Goal: Communication & Community: Answer question/provide support

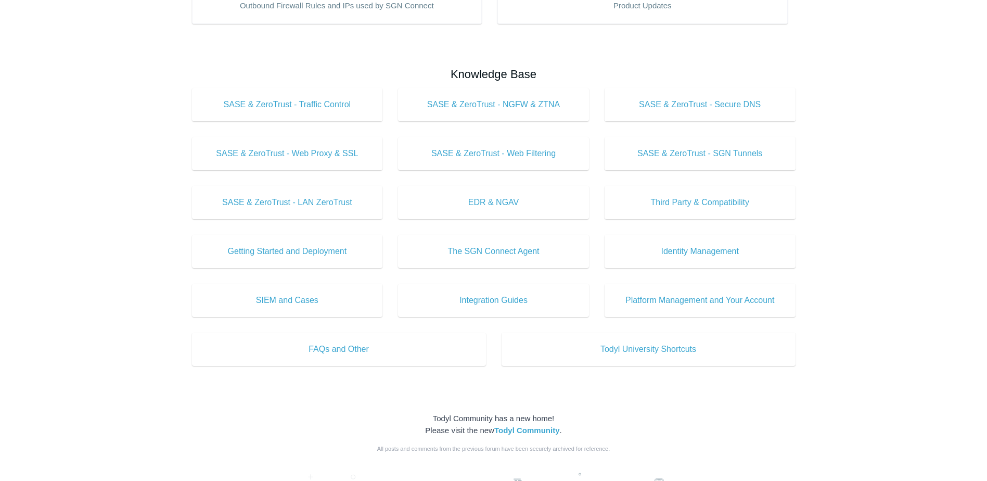
scroll to position [312, 0]
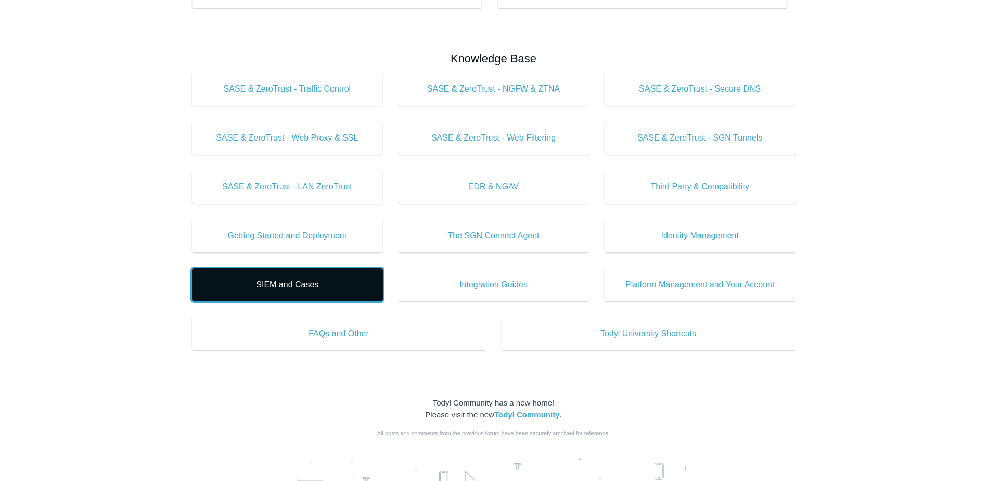
click at [319, 283] on span "SIEM and Cases" at bounding box center [288, 284] width 160 height 12
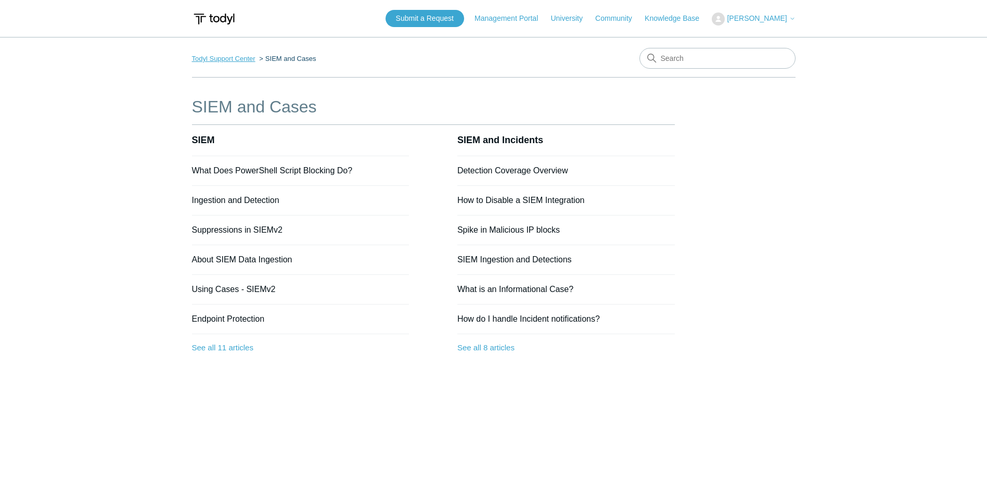
click at [236, 55] on link "Todyl Support Center" at bounding box center [224, 59] width 64 height 8
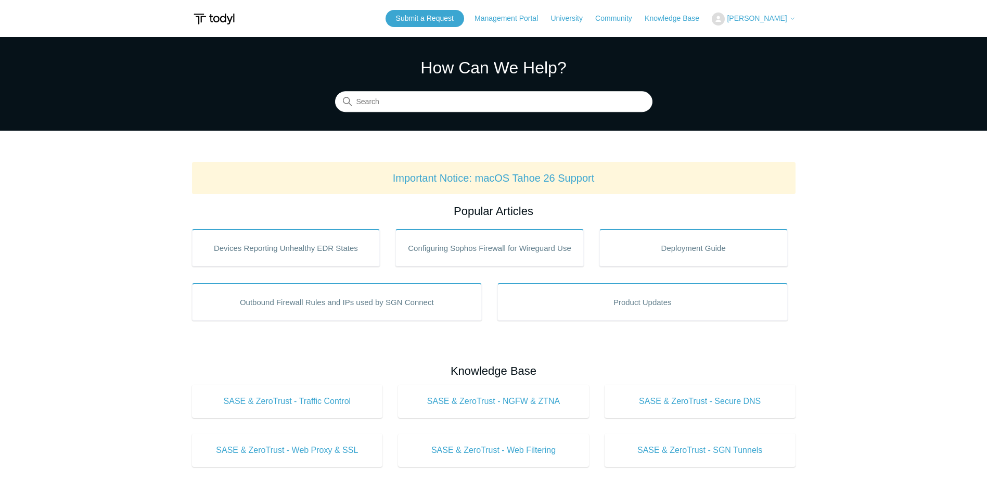
click at [783, 15] on span "[PERSON_NAME]" at bounding box center [757, 18] width 60 height 8
click at [700, 21] on link "Knowledge Base" at bounding box center [677, 18] width 65 height 11
click at [430, 20] on link "Submit a Request" at bounding box center [425, 18] width 79 height 17
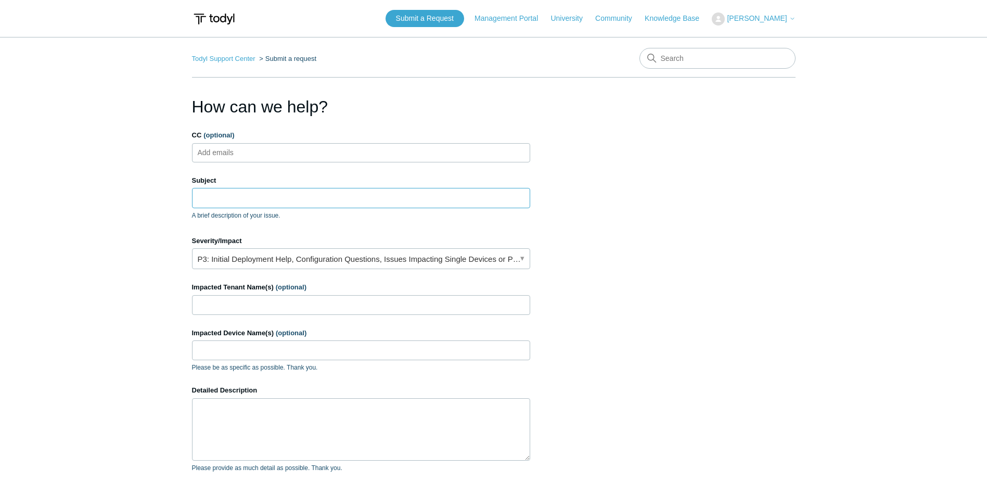
drag, startPoint x: 227, startPoint y: 193, endPoint x: 232, endPoint y: 194, distance: 5.3
click at [227, 194] on input "Subject" at bounding box center [361, 198] width 338 height 20
click at [308, 196] on input "Subject" at bounding box center [361, 198] width 338 height 20
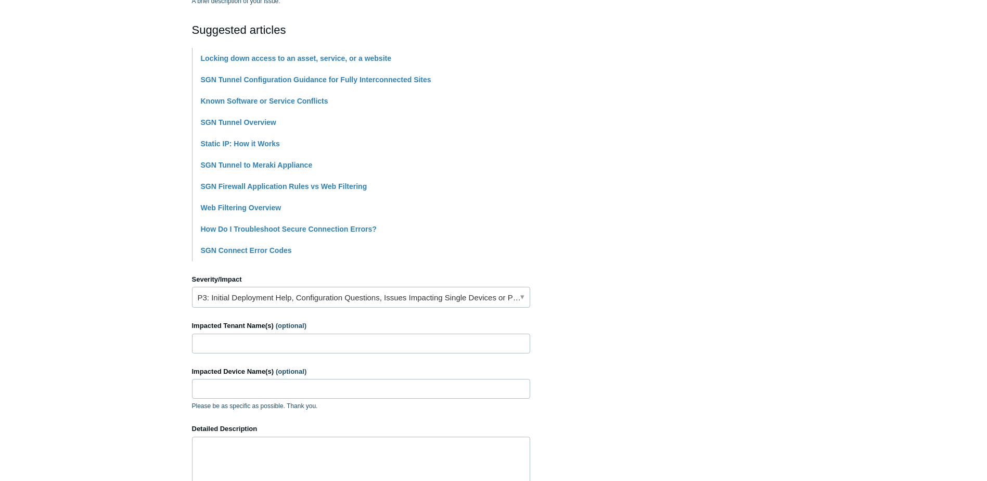
scroll to position [260, 0]
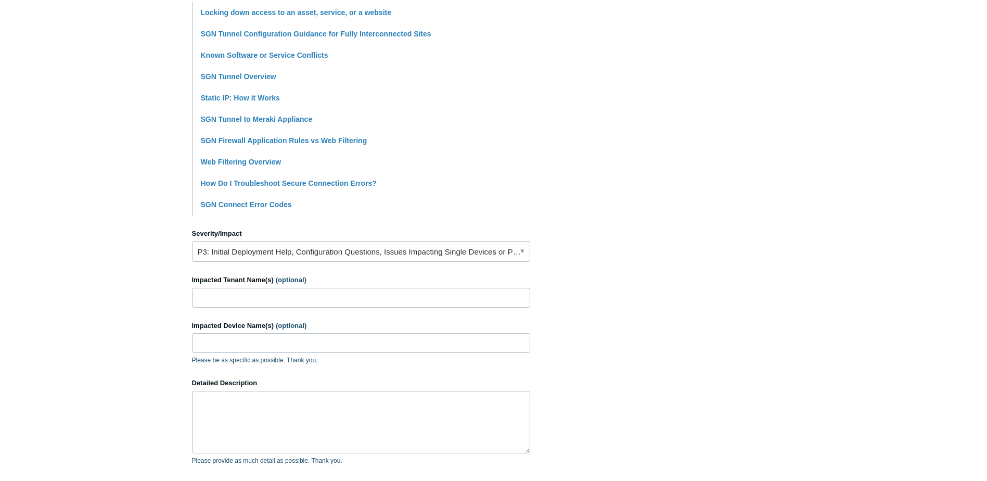
type input "User reporting problem with one part of Paylocity web site using JAVA when SGN …"
click at [339, 251] on link "P3: Initial Deployment Help, Configuration Questions, Issues Impacting Single D…" at bounding box center [361, 251] width 338 height 21
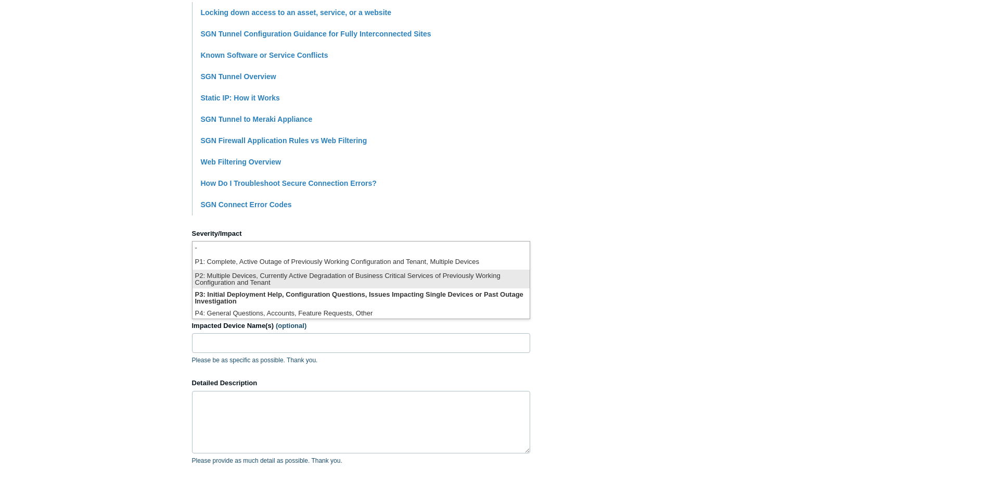
click at [261, 284] on li "P2: Multiple Devices, Currently Active Degradation of Business Critical Service…" at bounding box center [361, 279] width 337 height 19
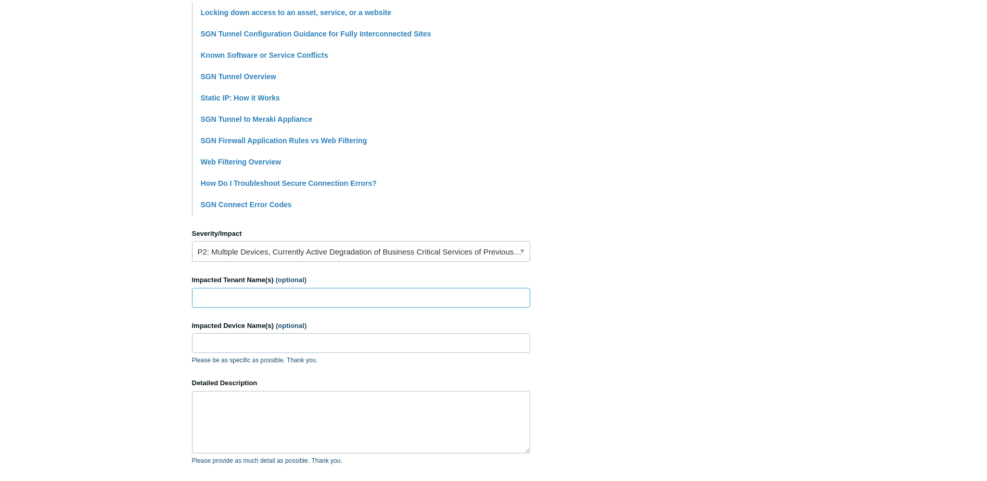
click at [257, 297] on input "Impacted Tenant Name(s) (optional)" at bounding box center [361, 298] width 338 height 20
click at [334, 299] on input "Impacted Tenant Name(s) (optional)" at bounding box center [361, 298] width 338 height 20
drag, startPoint x: 285, startPoint y: 300, endPoint x: 109, endPoint y: 288, distance: 176.3
click at [109, 288] on main "Todyl Support Center Submit a request How can we help? CC (optional) Add emails…" at bounding box center [493, 172] width 987 height 790
paste input "Kinematics, LLC"
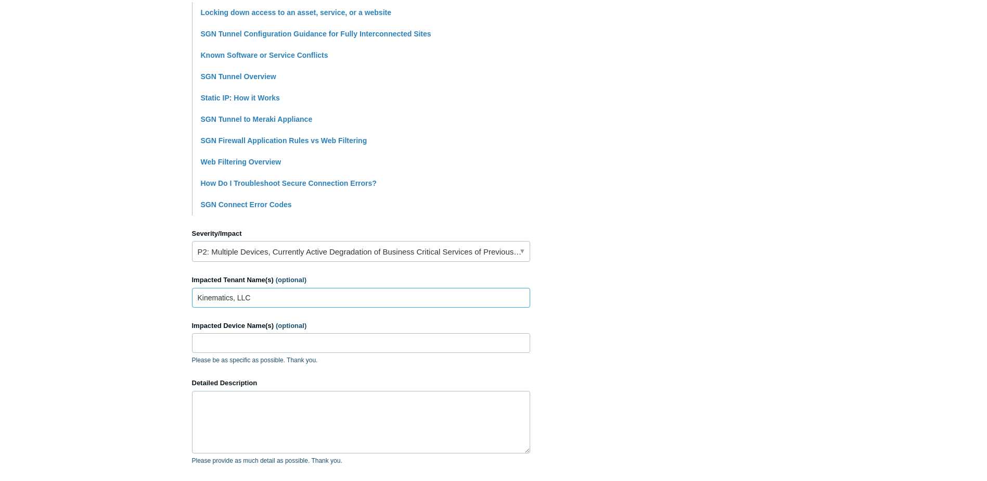
type input "Kinematics, LLC"
click at [265, 346] on input "Impacted Device Name(s) (optional)" at bounding box center [361, 343] width 338 height 20
paste input "KLLCWK-2077"
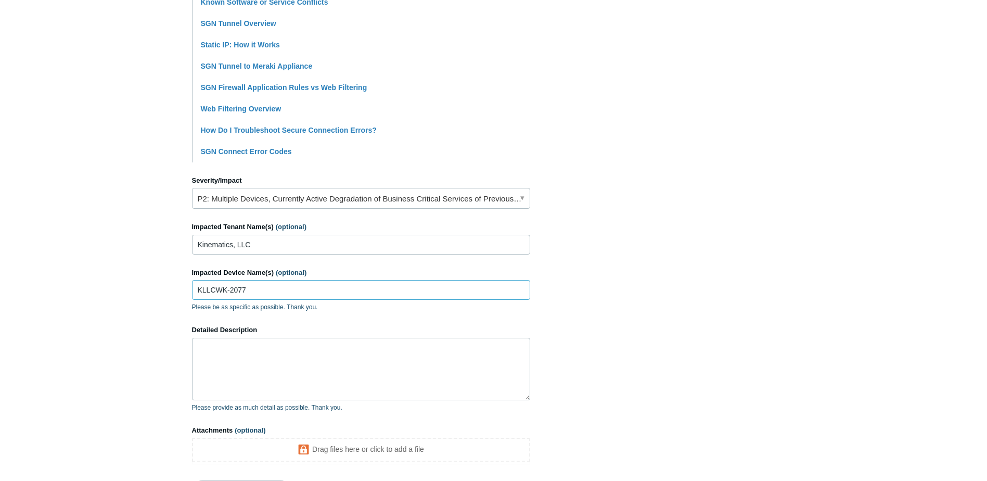
scroll to position [364, 0]
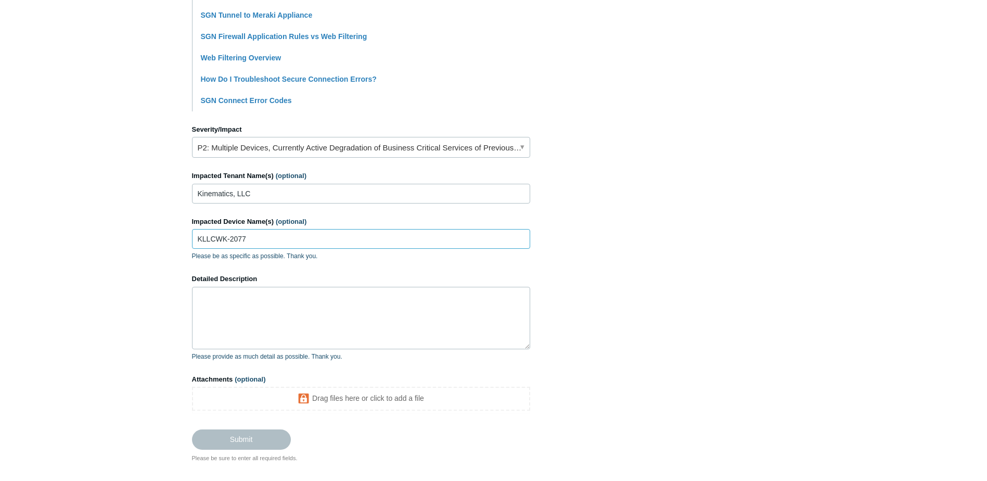
type input "KLLCWK-2077"
click at [298, 321] on textarea "Detailed Description" at bounding box center [361, 318] width 338 height 62
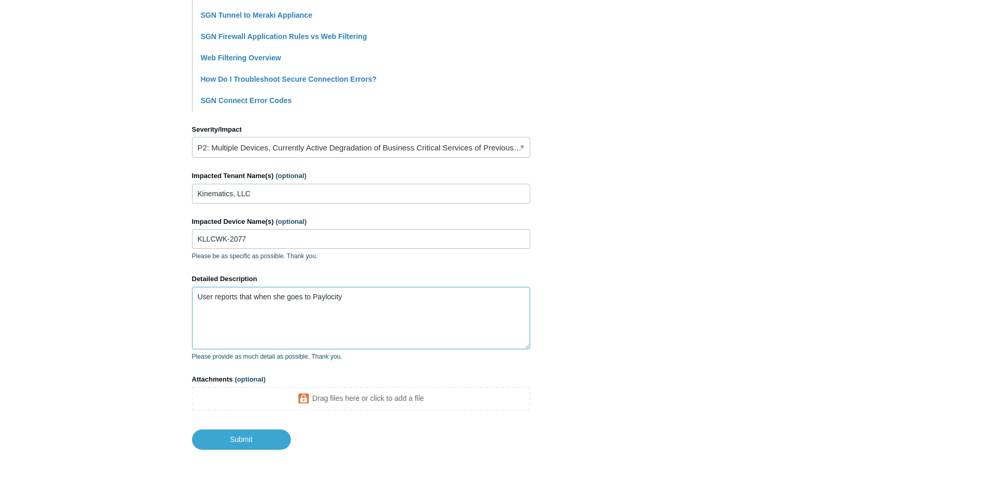
paste textarea "trying to add a deduction located under Pay Setup in Paylocity. The pages will …"
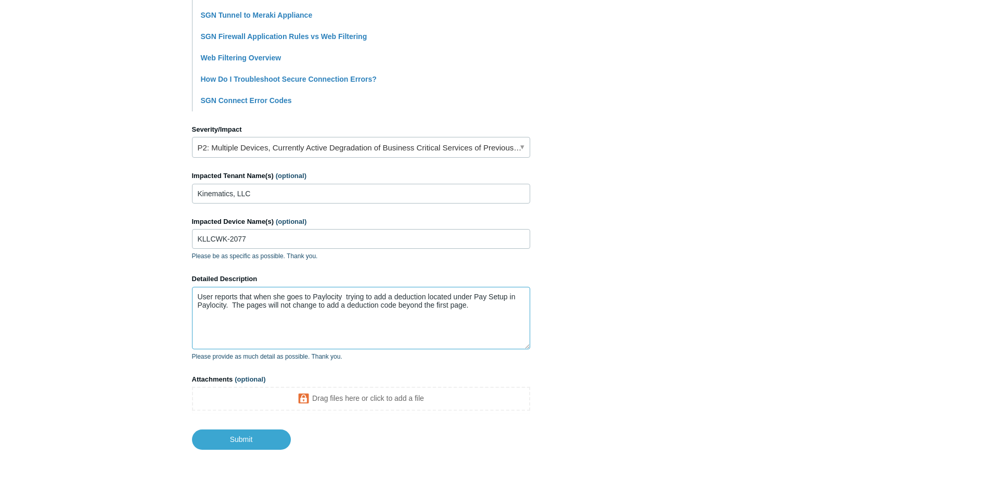
drag, startPoint x: 344, startPoint y: 296, endPoint x: 352, endPoint y: 304, distance: 12.2
click at [344, 296] on textarea "User reports that when she goes to Paylocity trying to add a deduction located …" at bounding box center [361, 318] width 338 height 62
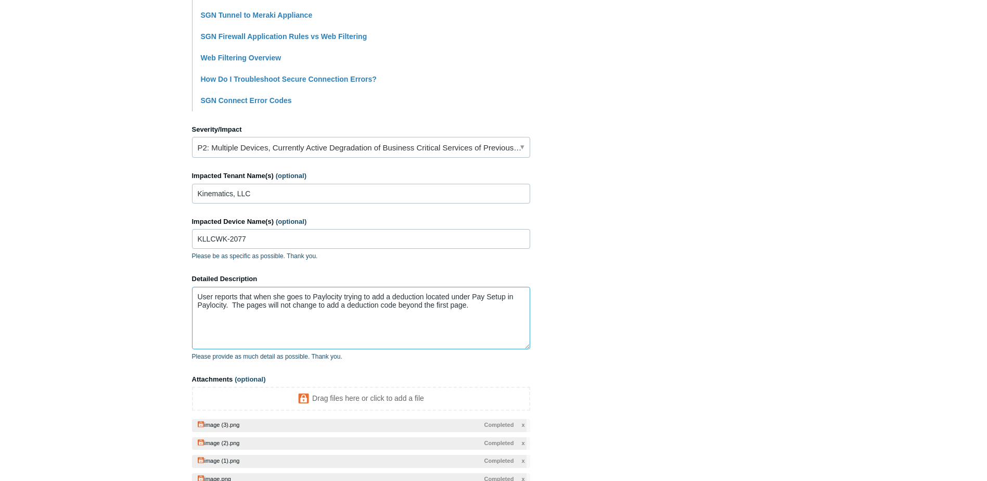
click at [226, 306] on textarea "User reports that when she goes to Paylocity trying to add a deduction located …" at bounding box center [361, 318] width 338 height 62
drag, startPoint x: 308, startPoint y: 305, endPoint x: 323, endPoint y: 329, distance: 28.3
click at [308, 305] on textarea "User reports that when she goes to Paylocity trying to add a deduction located …" at bounding box center [361, 318] width 338 height 62
drag, startPoint x: 357, startPoint y: 314, endPoint x: 413, endPoint y: 306, distance: 57.4
click at [412, 306] on textarea "User reports that when she goes to Paylocity trying to add a deduction located …" at bounding box center [361, 318] width 338 height 62
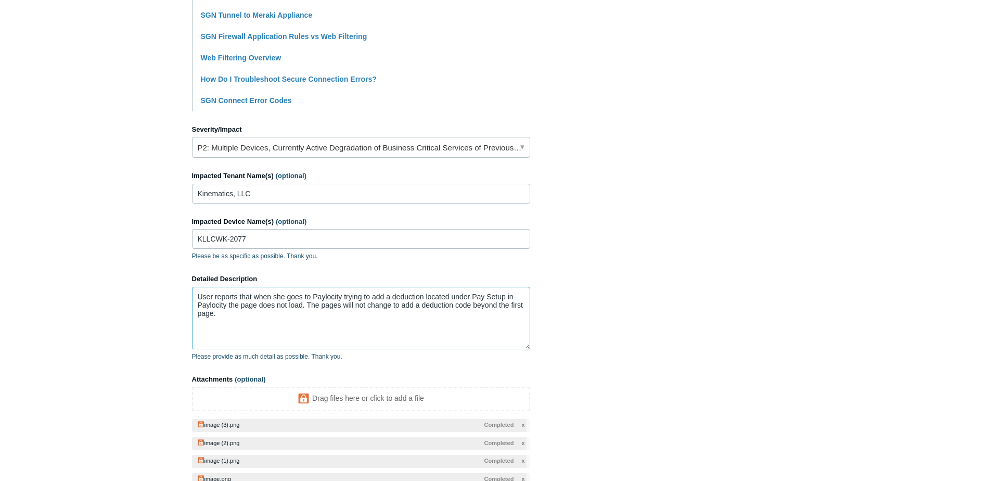
click at [480, 317] on textarea "User reports that when she goes to Paylocity trying to add a deduction located …" at bounding box center [361, 318] width 338 height 62
click at [231, 317] on textarea "User reports that when she goes to Paylocity trying to add a deduction located …" at bounding box center [361, 318] width 338 height 62
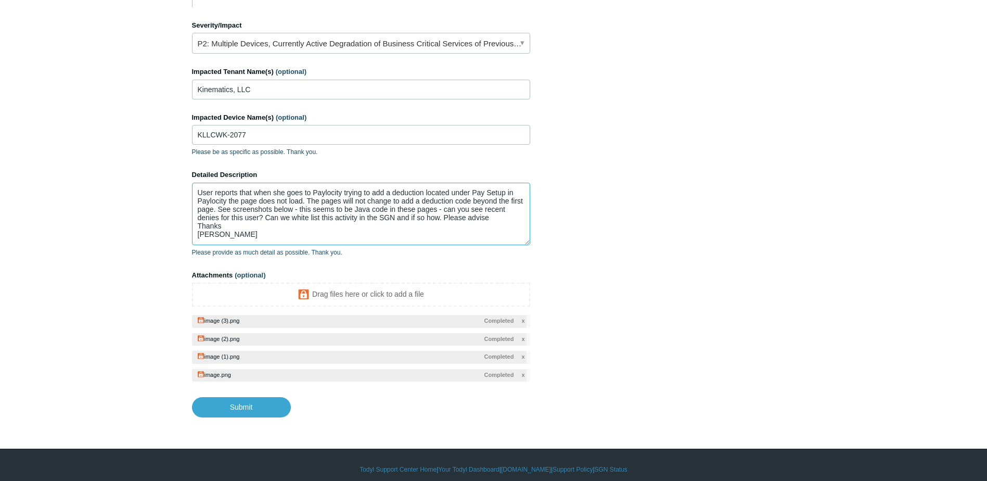
scroll to position [477, 0]
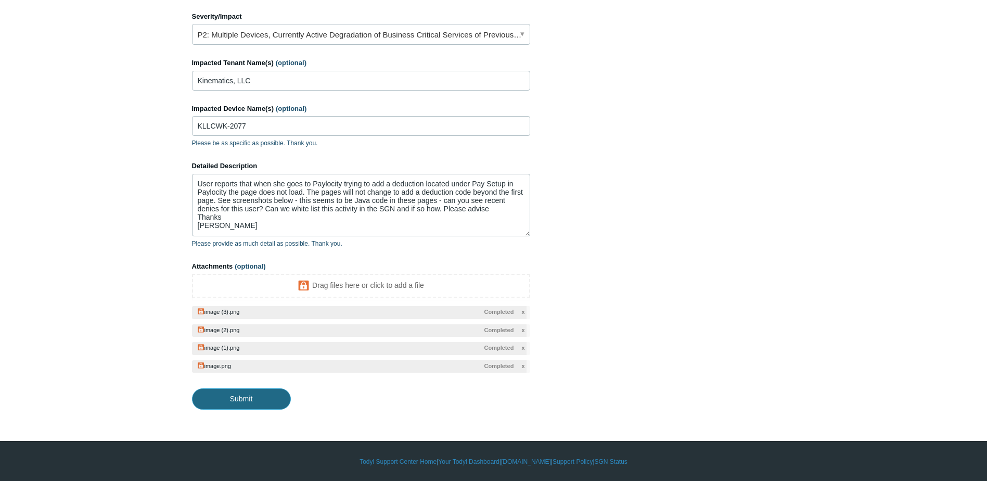
click at [232, 398] on input "Submit" at bounding box center [241, 398] width 99 height 21
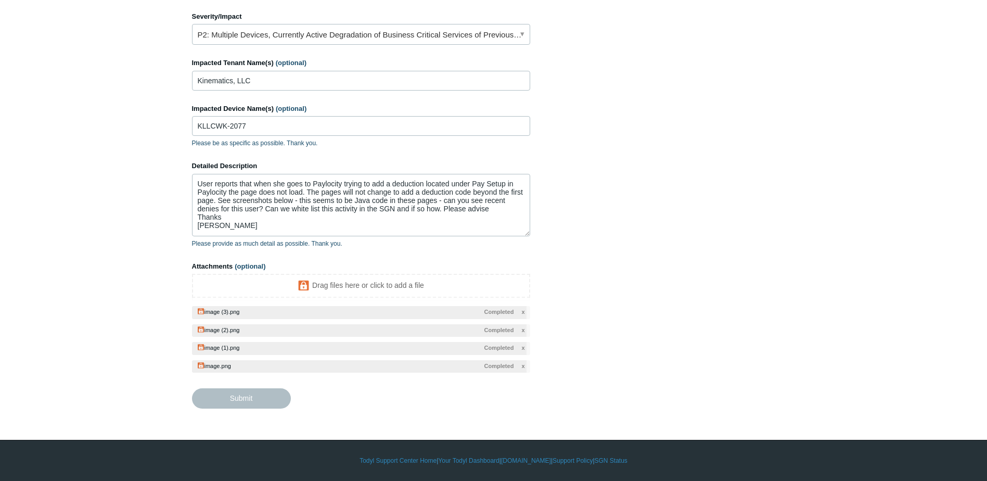
type textarea "User reports that when she goes to Paylocity trying to add a deduction located …"
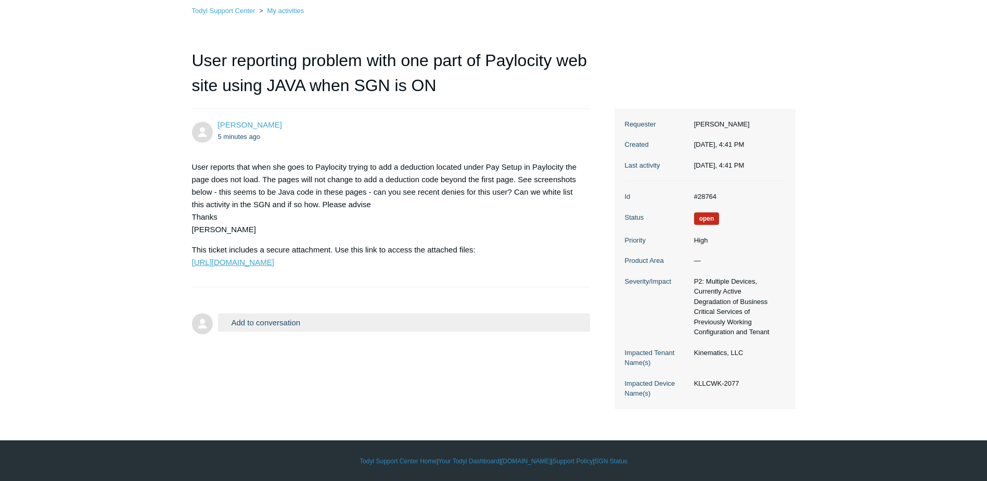
scroll to position [67, 0]
drag, startPoint x: 688, startPoint y: 199, endPoint x: 719, endPoint y: 195, distance: 31.0
click at [719, 195] on dl "Id #28764 Status Open Priority High Product Area — Severity/Impact P2: Multiple…" at bounding box center [705, 295] width 160 height 228
copy dl "#28764"
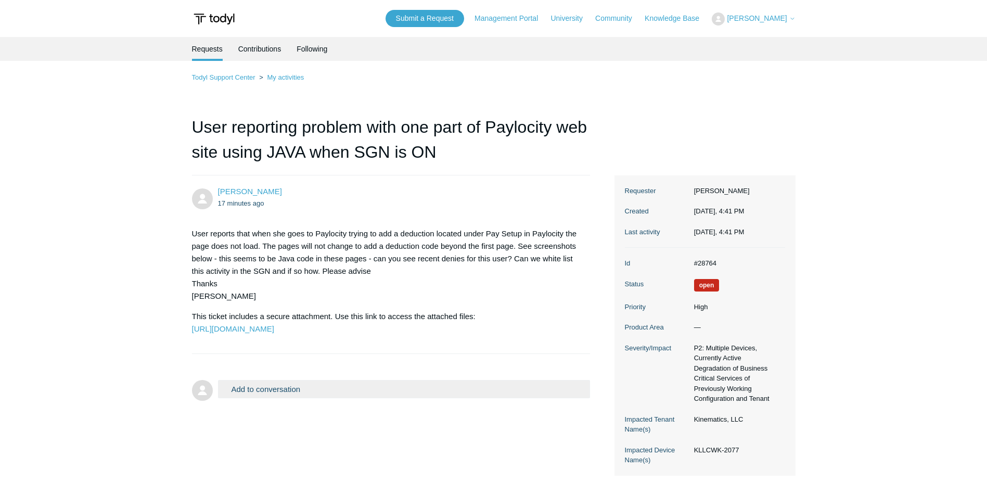
scroll to position [67, 0]
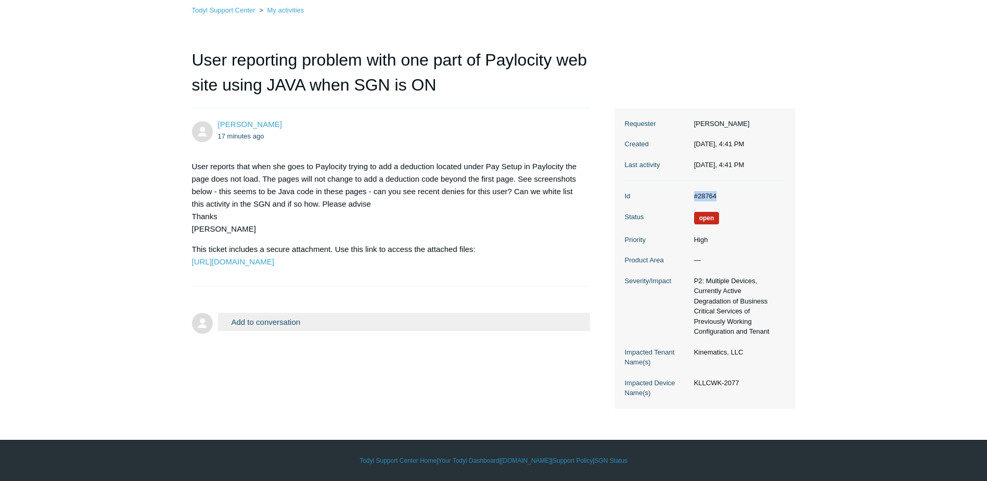
drag, startPoint x: 703, startPoint y: 194, endPoint x: 722, endPoint y: 193, distance: 19.3
click at [722, 193] on dd "#28764" at bounding box center [737, 196] width 96 height 10
copy dd "#28764"
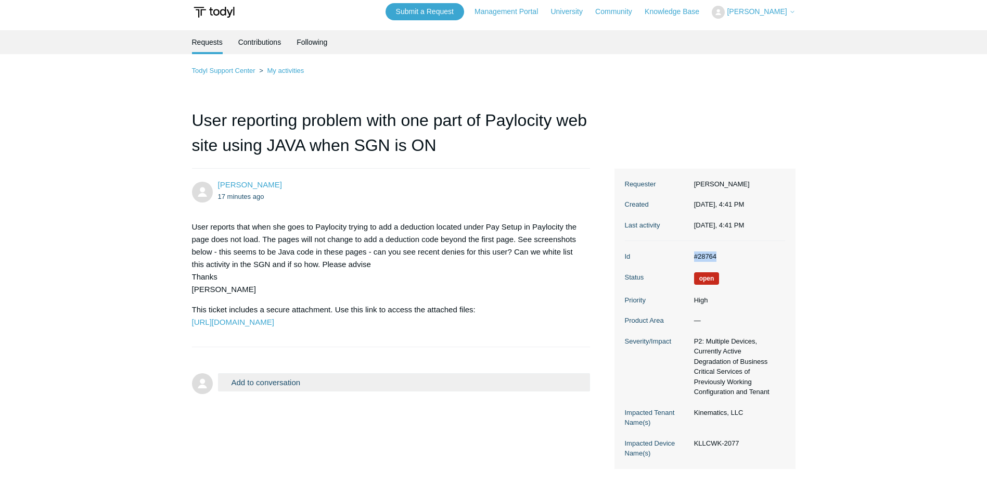
scroll to position [0, 0]
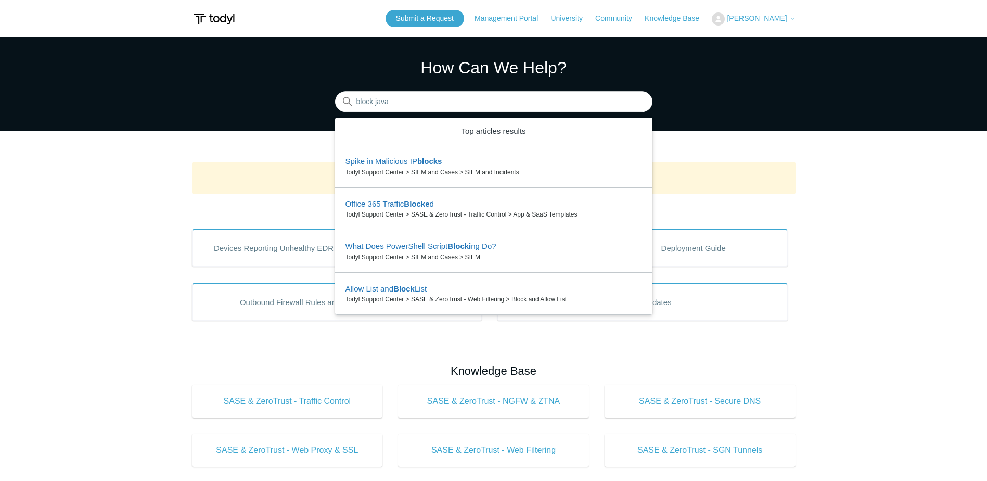
type input "block java"
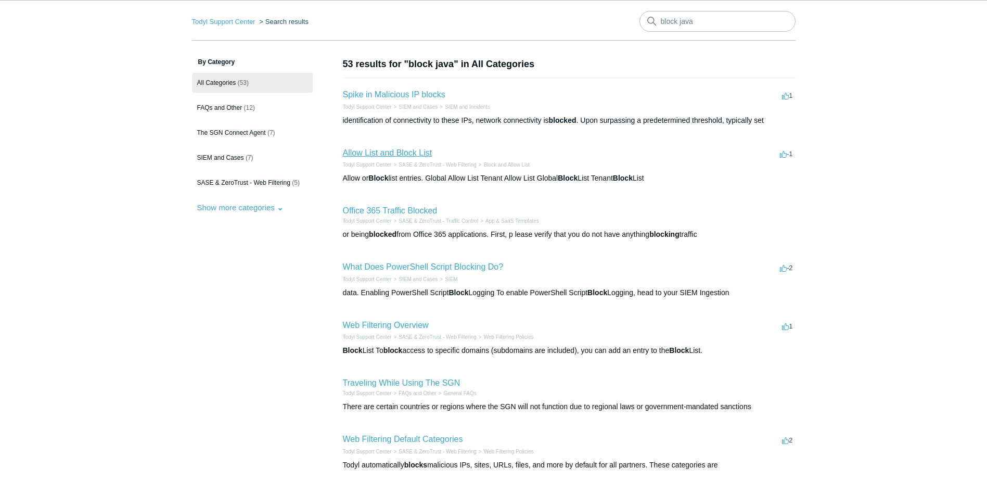
scroll to position [52, 0]
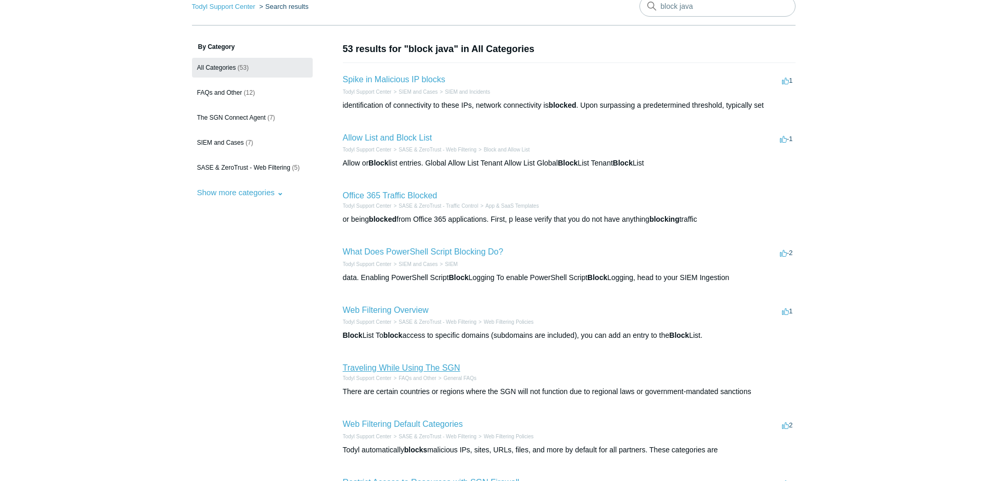
click at [454, 366] on link "Traveling While Using The SGN" at bounding box center [402, 367] width 118 height 9
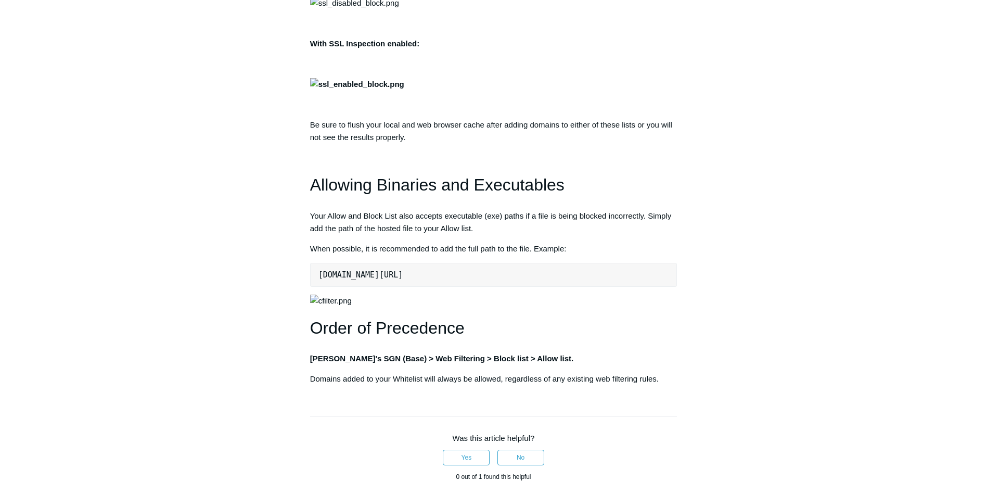
scroll to position [468, 0]
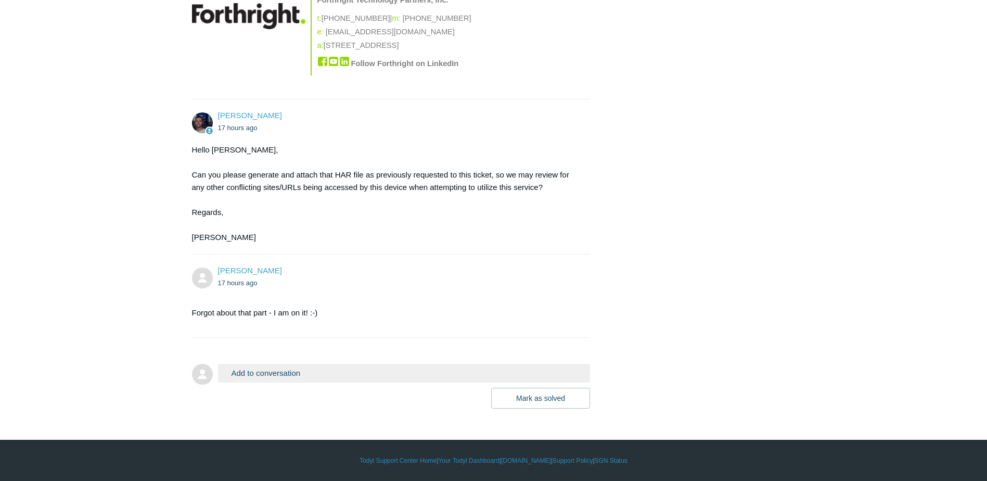
scroll to position [2036, 0]
click at [333, 373] on button "Add to conversation" at bounding box center [404, 373] width 373 height 18
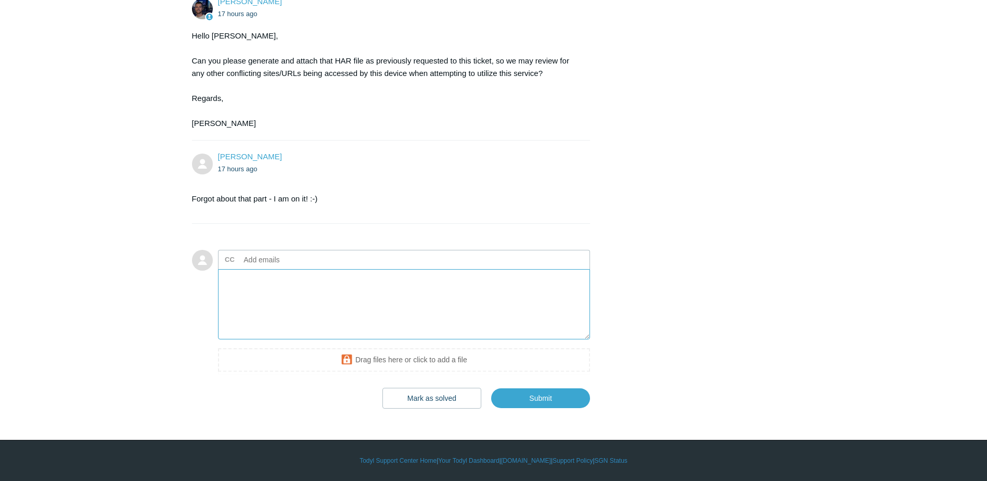
scroll to position [2150, 0]
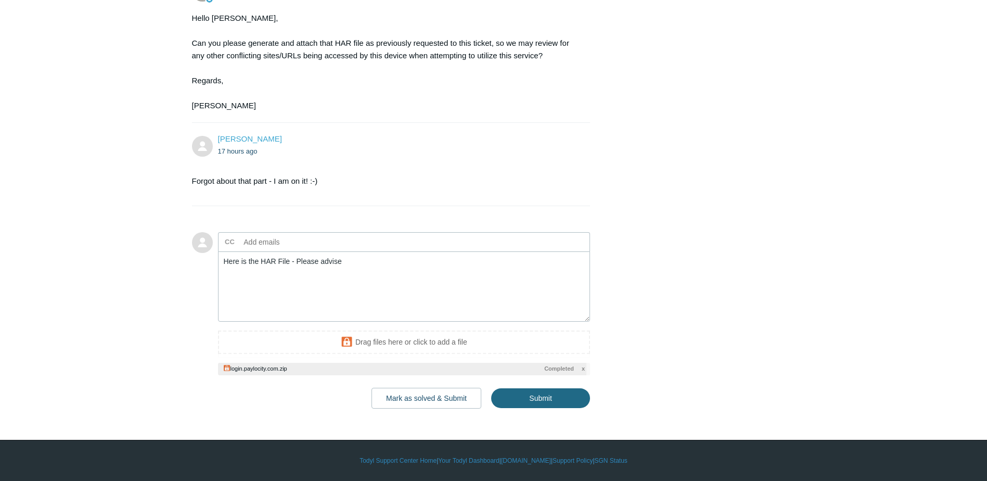
click at [549, 408] on input "Submit" at bounding box center [540, 398] width 99 height 20
type textarea "Here is the HAR File - Please advise This ticket includes a secure attachment. …"
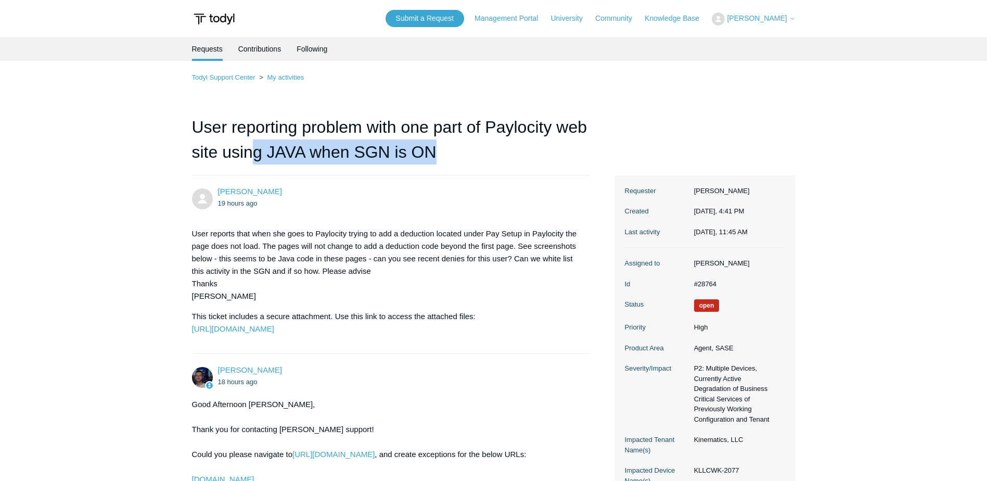
drag, startPoint x: 317, startPoint y: 158, endPoint x: 484, endPoint y: 163, distance: 166.6
click at [484, 163] on h1 "User reporting problem with one part of Paylocity web site using JAVA when SGN …" at bounding box center [391, 145] width 399 height 61
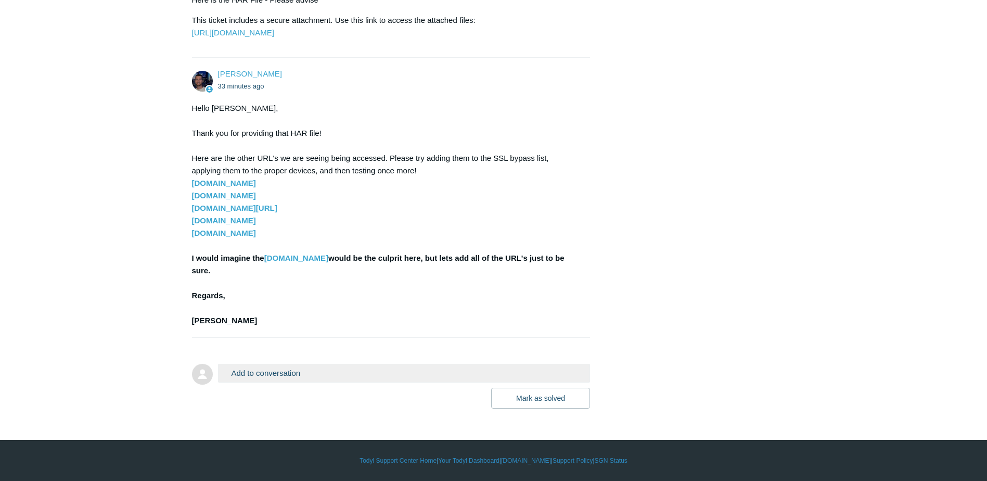
scroll to position [2457, 0]
click at [270, 378] on button "Add to conversation" at bounding box center [404, 373] width 373 height 18
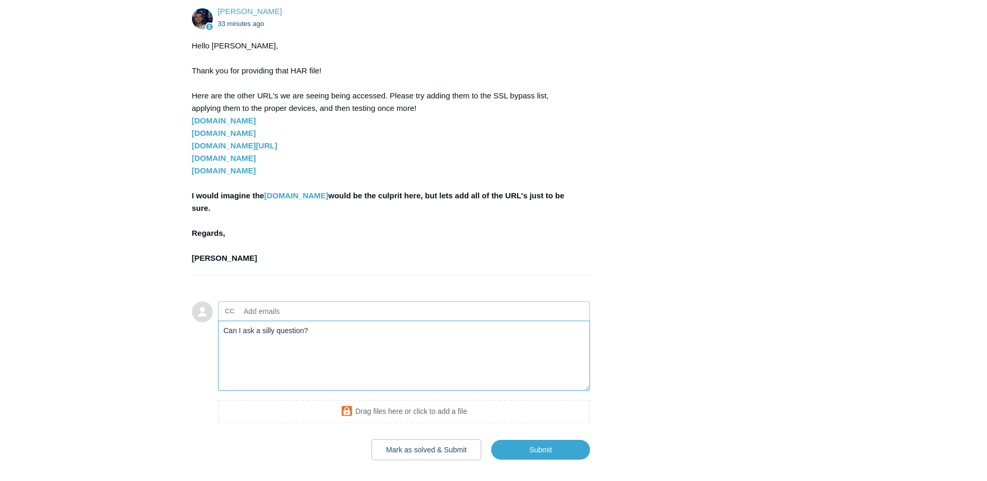
click at [317, 391] on textarea "Can I ask a silly question?" at bounding box center [404, 356] width 373 height 70
type textarea "Can I ask a silly question? Can we use "Wildcards" in the crafting of exclusion…"
drag, startPoint x: 190, startPoint y: 184, endPoint x: 309, endPoint y: 230, distance: 127.7
copy div "browser-intake-datadoghq.com access.paylocity.com login.paylocity.com/ datadogh…"
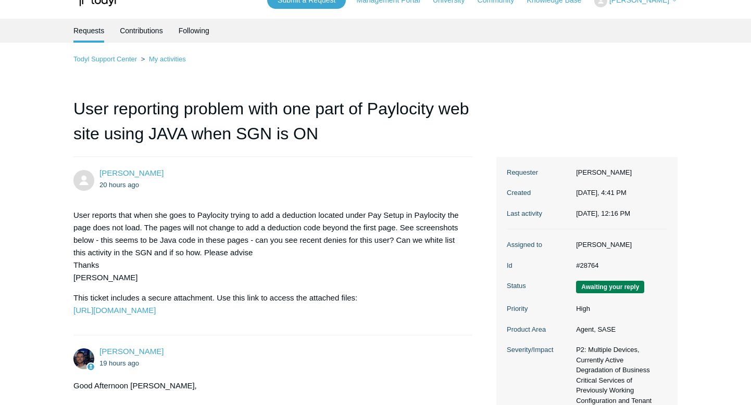
scroll to position [0, 0]
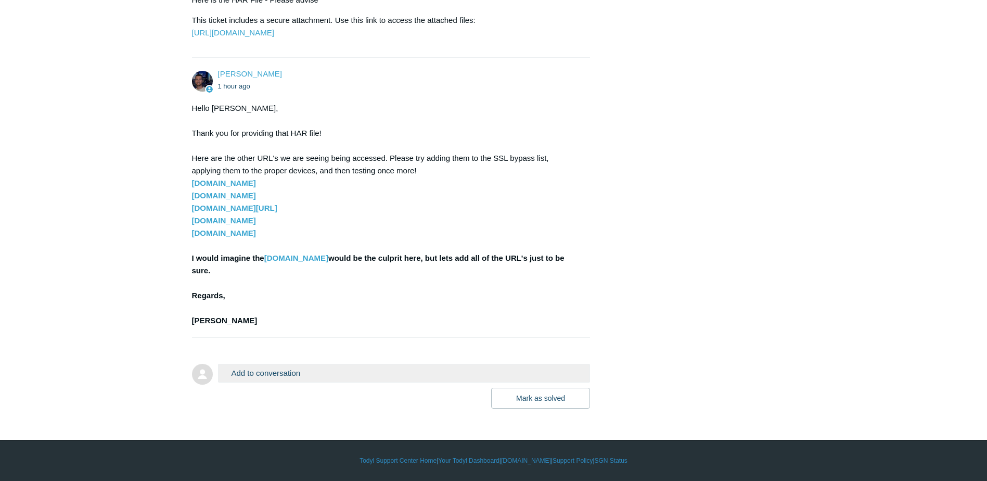
scroll to position [2457, 0]
click at [271, 373] on button "Add to conversation" at bounding box center [404, 373] width 373 height 18
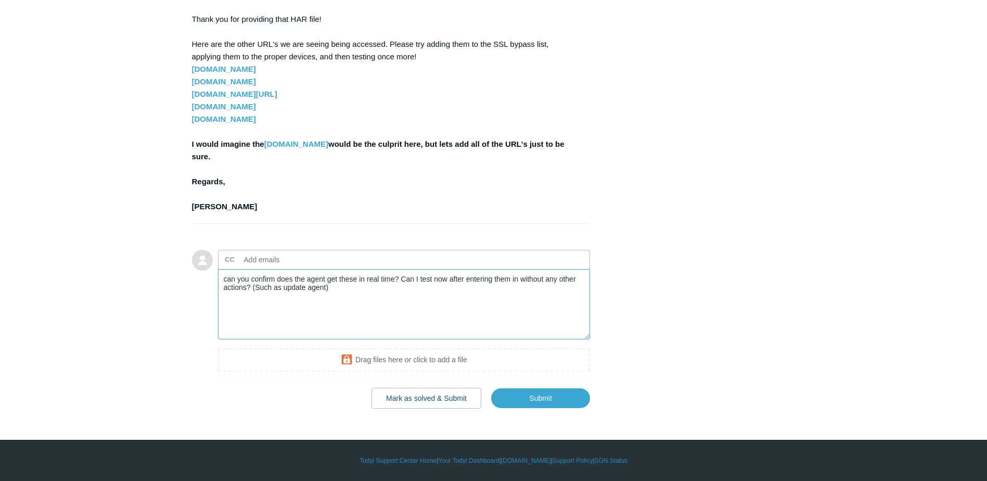
scroll to position [2561, 0]
type textarea "can you confirm does the agent get these in real time? Can I test now after ent…"
click at [529, 405] on input "Submit" at bounding box center [540, 398] width 99 height 21
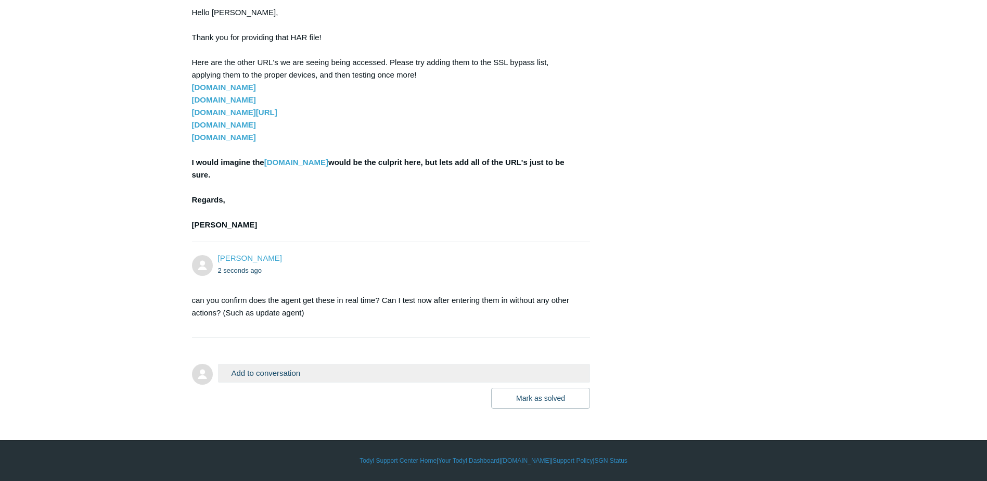
scroll to position [2552, 0]
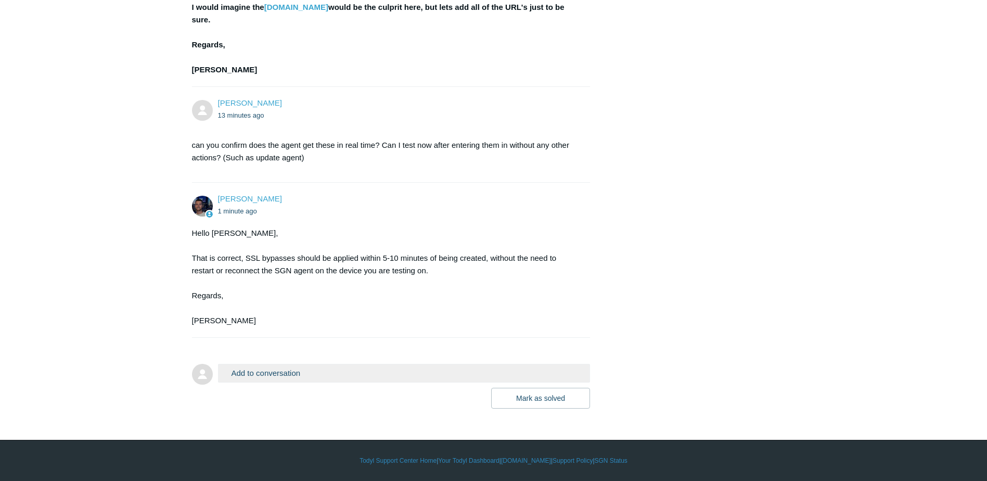
scroll to position [2604, 0]
click at [350, 379] on button "Add to conversation" at bounding box center [404, 373] width 373 height 18
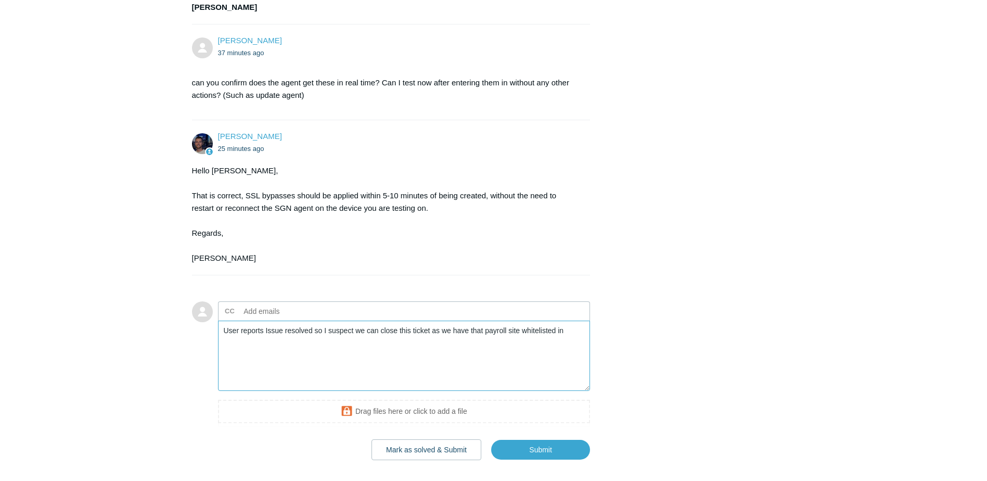
click at [573, 391] on textarea "User reports Issue resolved so I suspect we can close this ticket as we have th…" at bounding box center [404, 356] width 373 height 70
paste textarea "app.paylocity.com data.dap.paylocity.com prod.cdn.paylocity.com cdn.paylocity.c…"
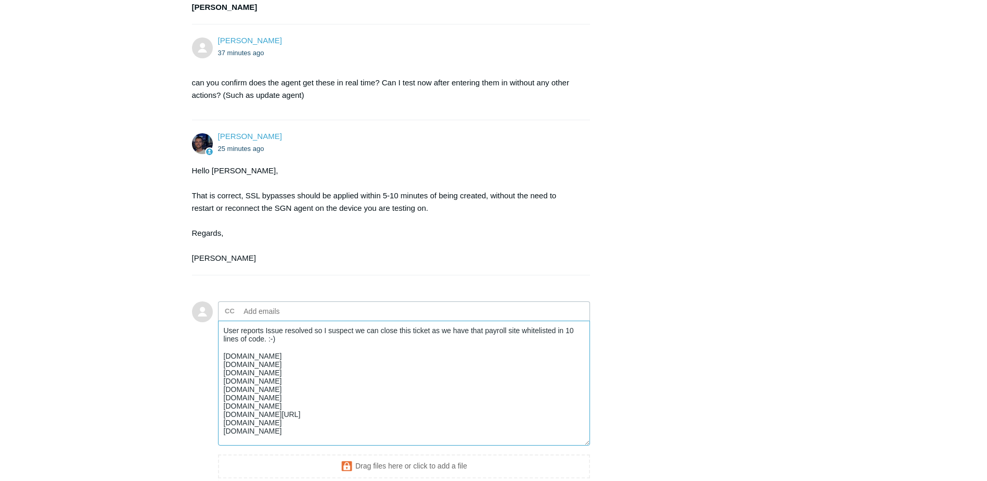
drag, startPoint x: 589, startPoint y: 452, endPoint x: 581, endPoint y: 506, distance: 54.6
click at [430, 391] on textarea "User reports Issue resolved so I suspect we can close this ticket as we have th…" at bounding box center [404, 383] width 373 height 124
click at [323, 420] on textarea "User reports Issue resolved so I suspect we can close this ticket. Thank you ag…" at bounding box center [404, 383] width 373 height 124
click at [293, 401] on textarea "User reports Issue resolved so I suspect we can close this ticket. Thank you ag…" at bounding box center [404, 383] width 373 height 124
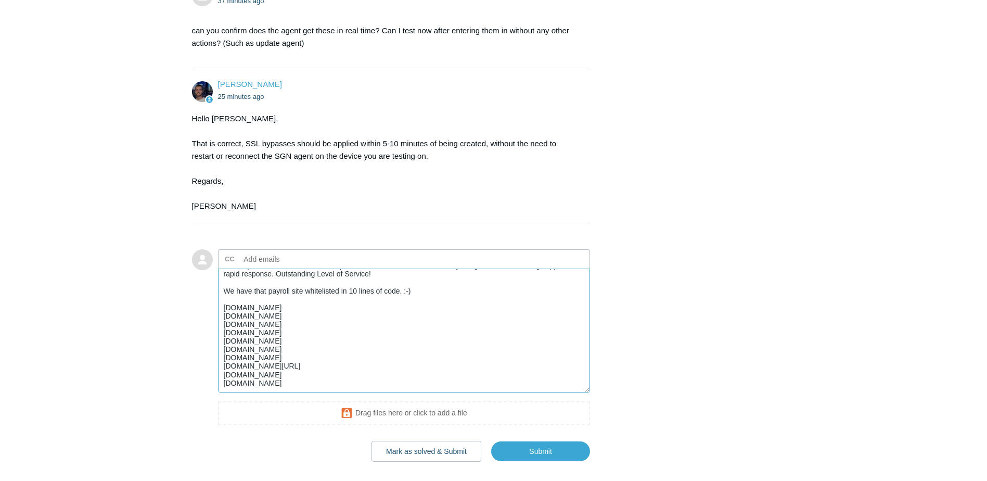
scroll to position [2812, 0]
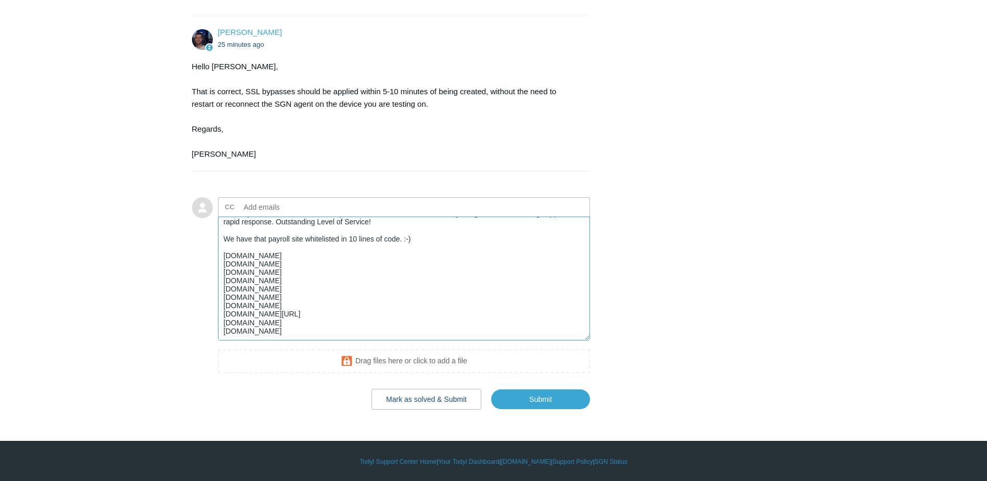
click at [332, 340] on textarea "User reports Issue resolved so I suspect we can close this ticket. Thank you ag…" at bounding box center [404, 279] width 373 height 124
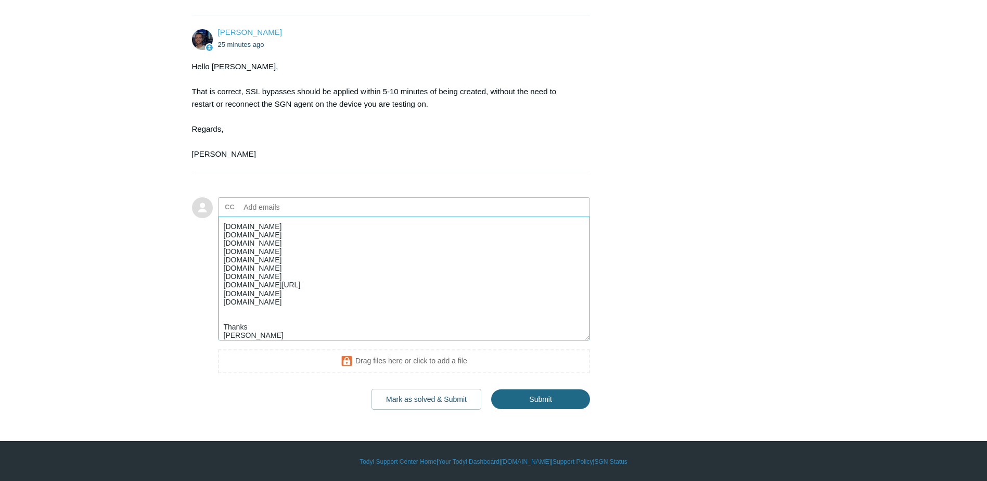
type textarea "User reports Issue resolved so I suspect we can close this ticket. Thank you ag…"
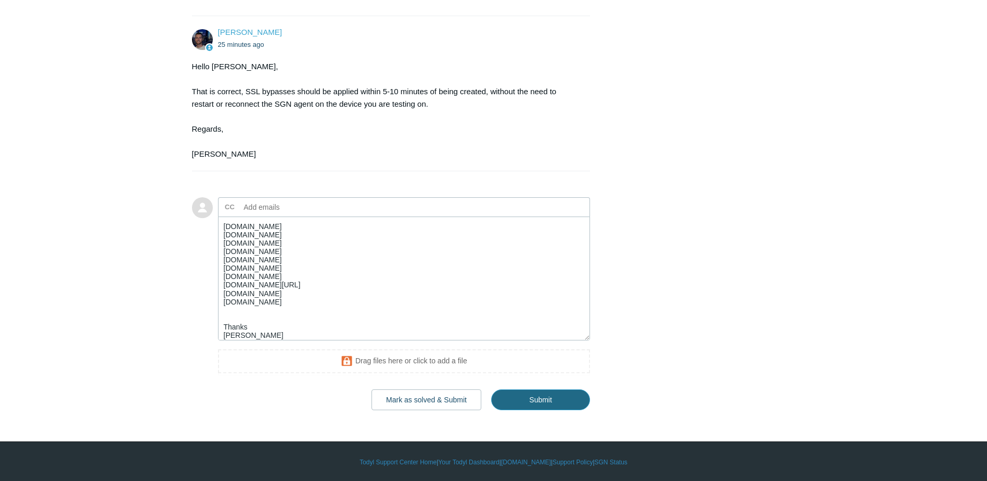
click at [523, 410] on input "Submit" at bounding box center [540, 399] width 99 height 21
